Goal: Information Seeking & Learning: Learn about a topic

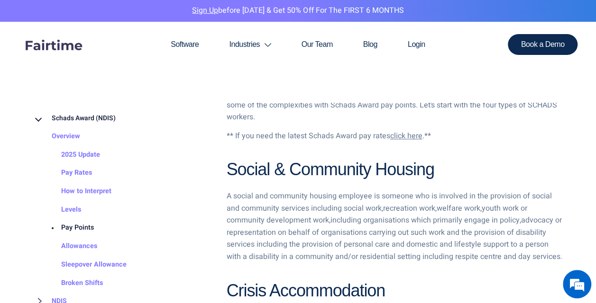
scroll to position [610, 0]
click at [89, 172] on link "Pay Rates" at bounding box center [67, 173] width 50 height 18
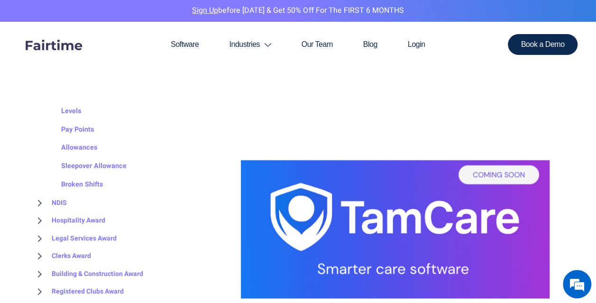
scroll to position [98, 0]
